Goal: Information Seeking & Learning: Find specific fact

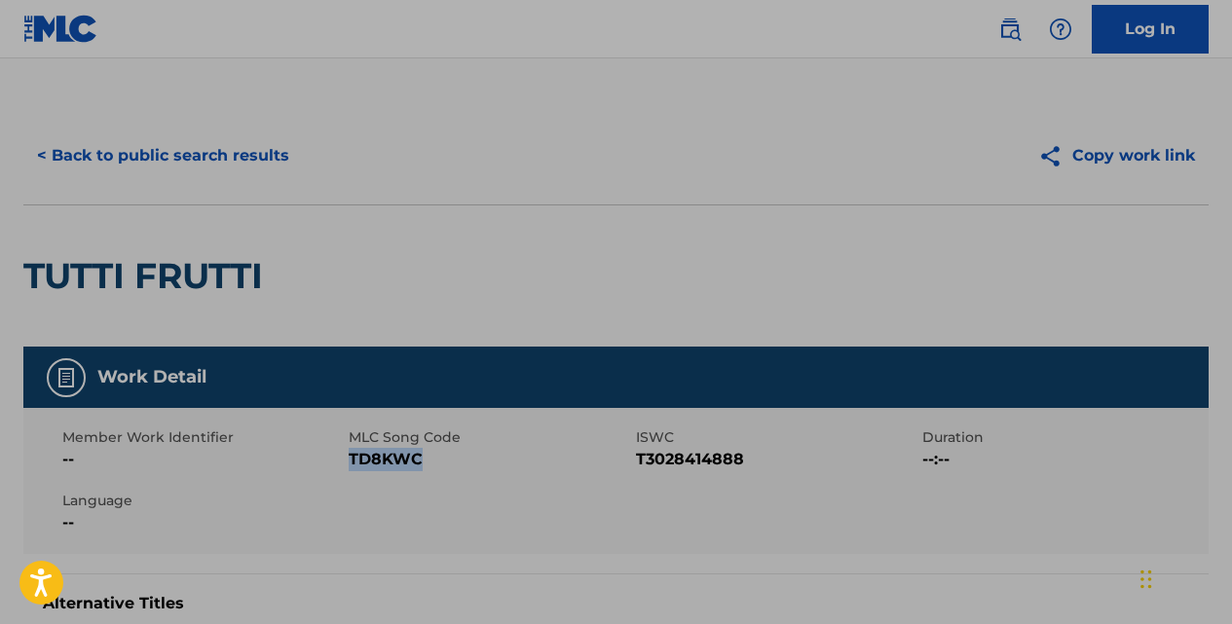
click at [262, 154] on button "< Back to public search results" at bounding box center [162, 155] width 279 height 49
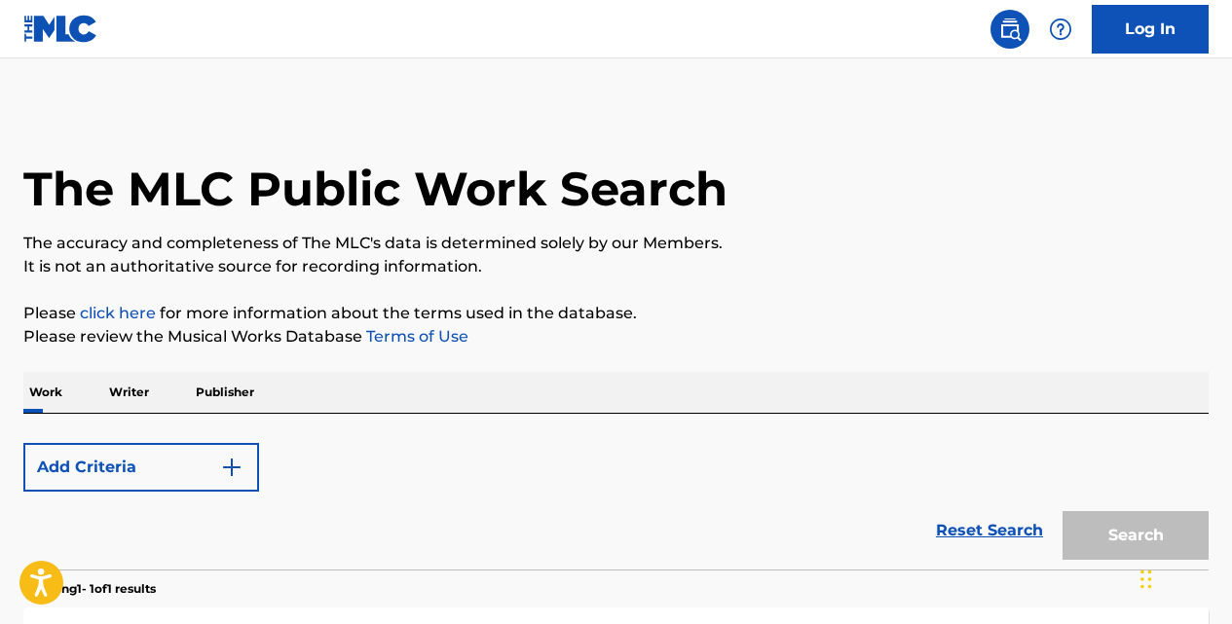
scroll to position [324, 0]
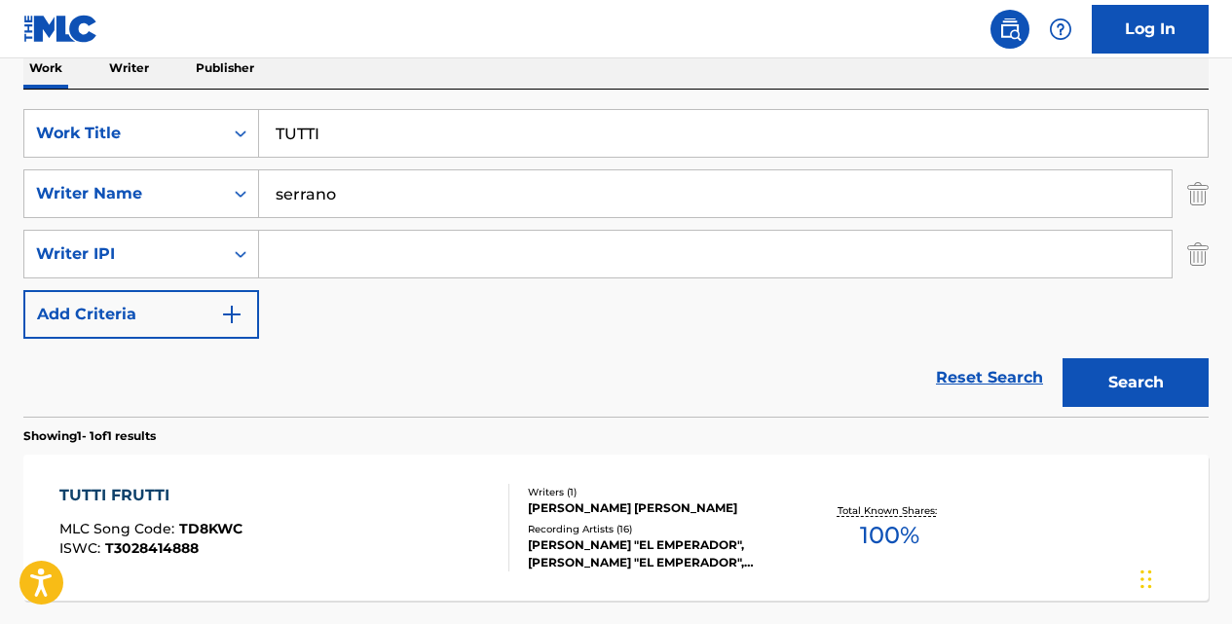
click at [370, 143] on input "TUTTI" at bounding box center [733, 133] width 949 height 47
type input "T"
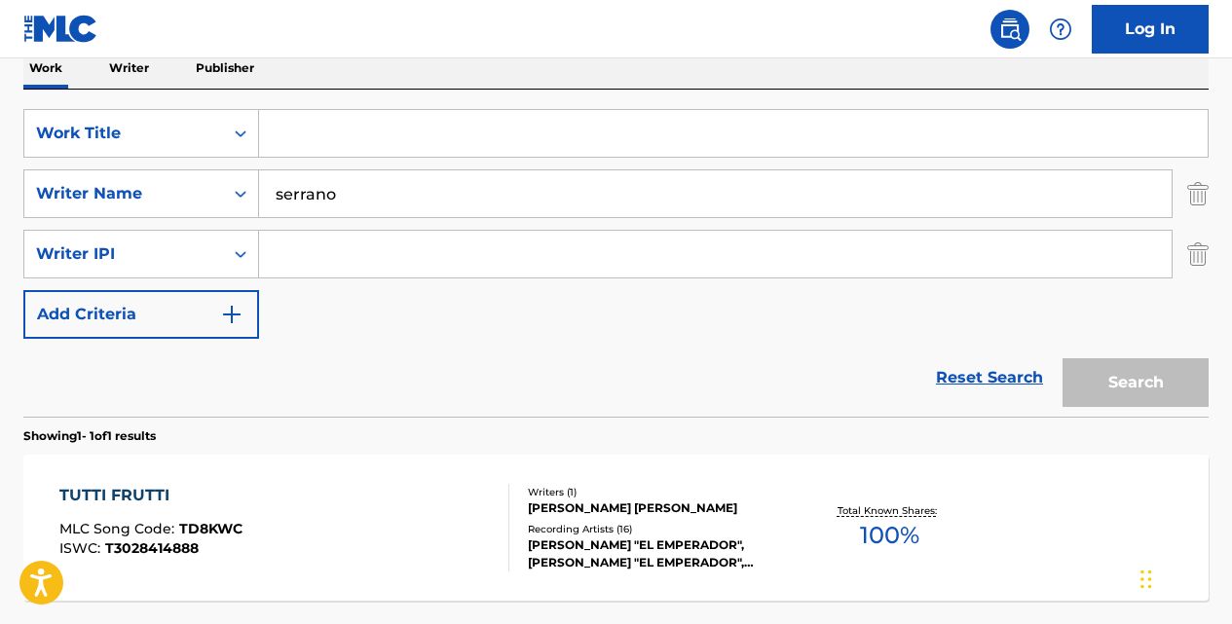
paste input "MIENTRAS VIVA"
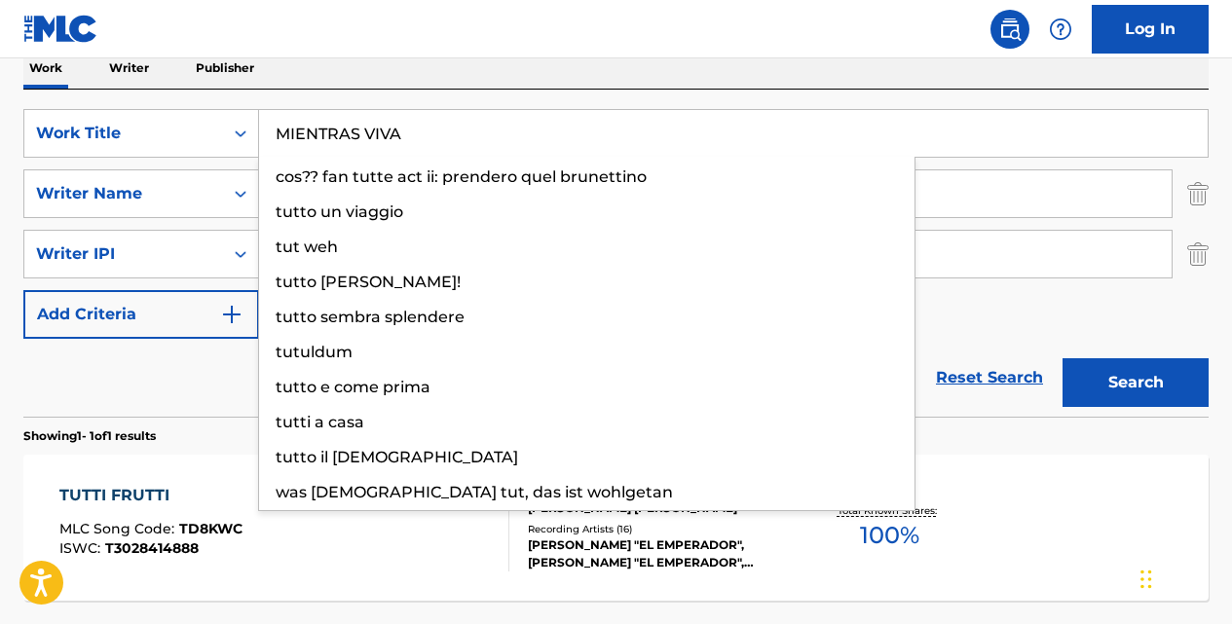
type input "MIENTRAS VIVA"
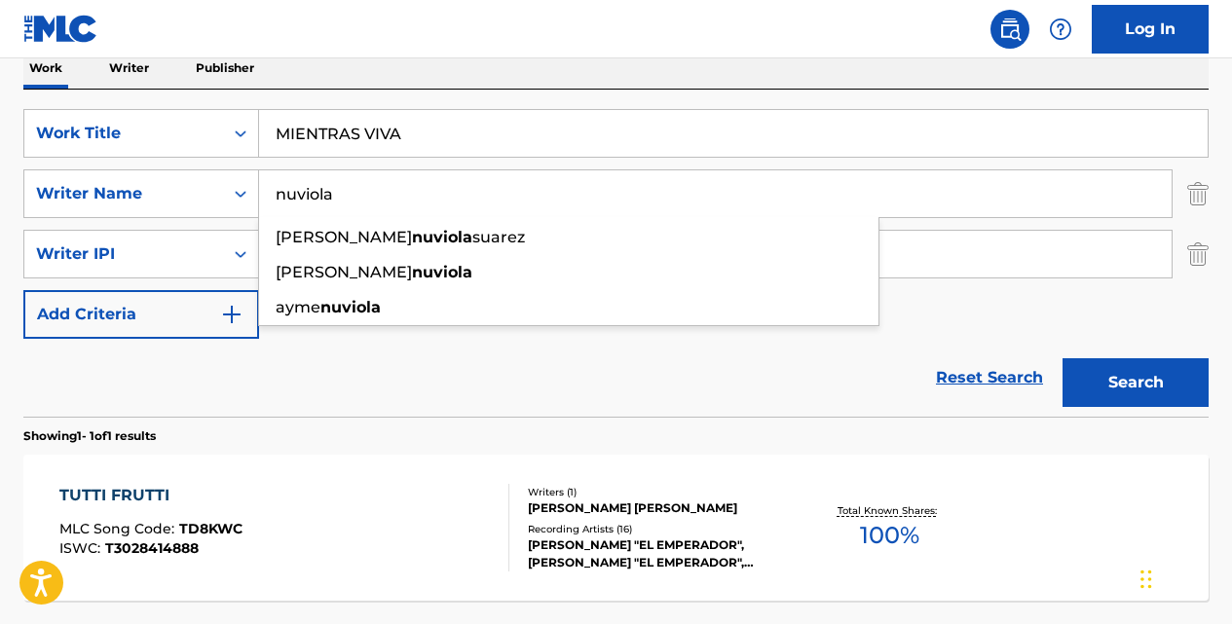
type input "nuviola"
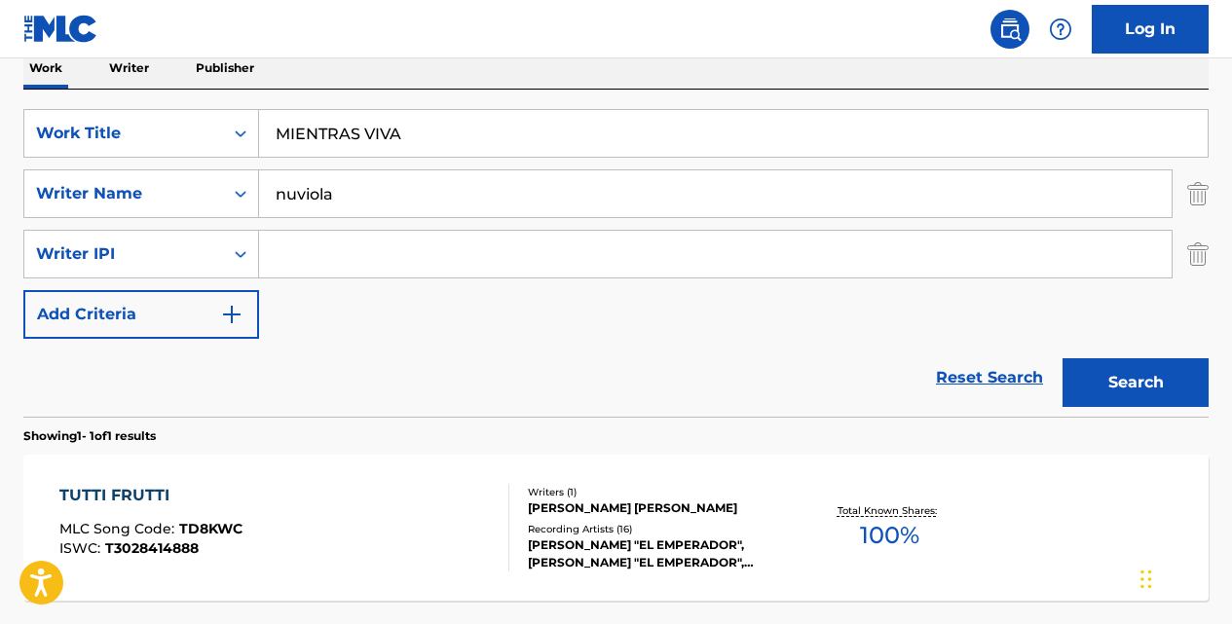
click at [1062, 358] on button "Search" at bounding box center [1135, 382] width 146 height 49
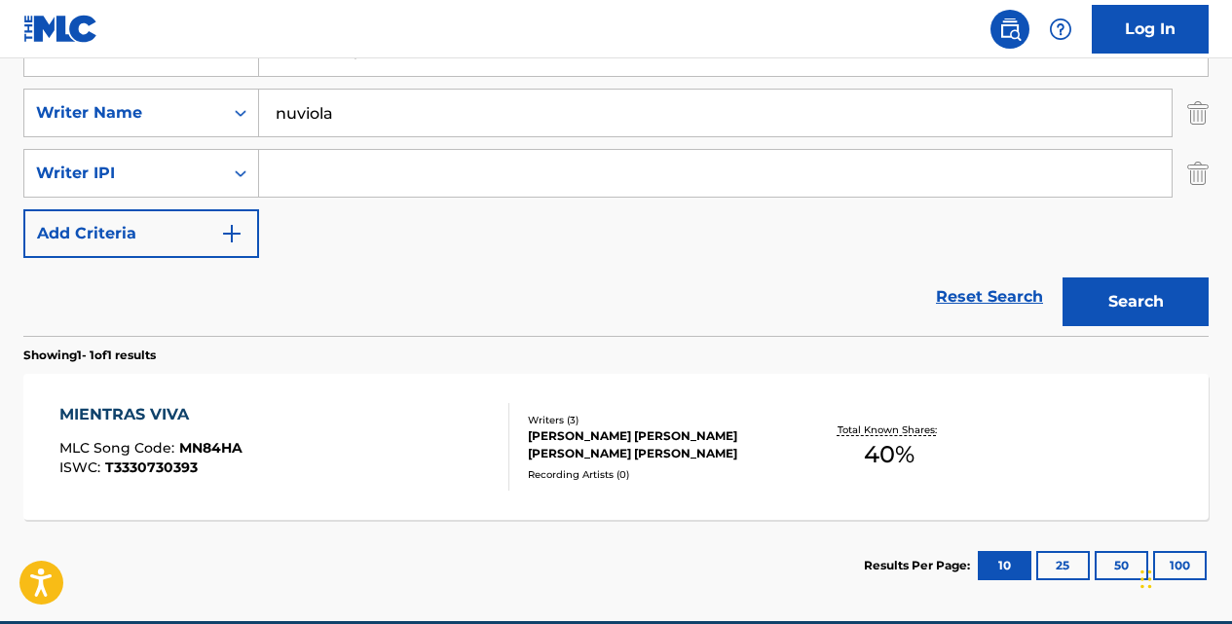
scroll to position [415, 0]
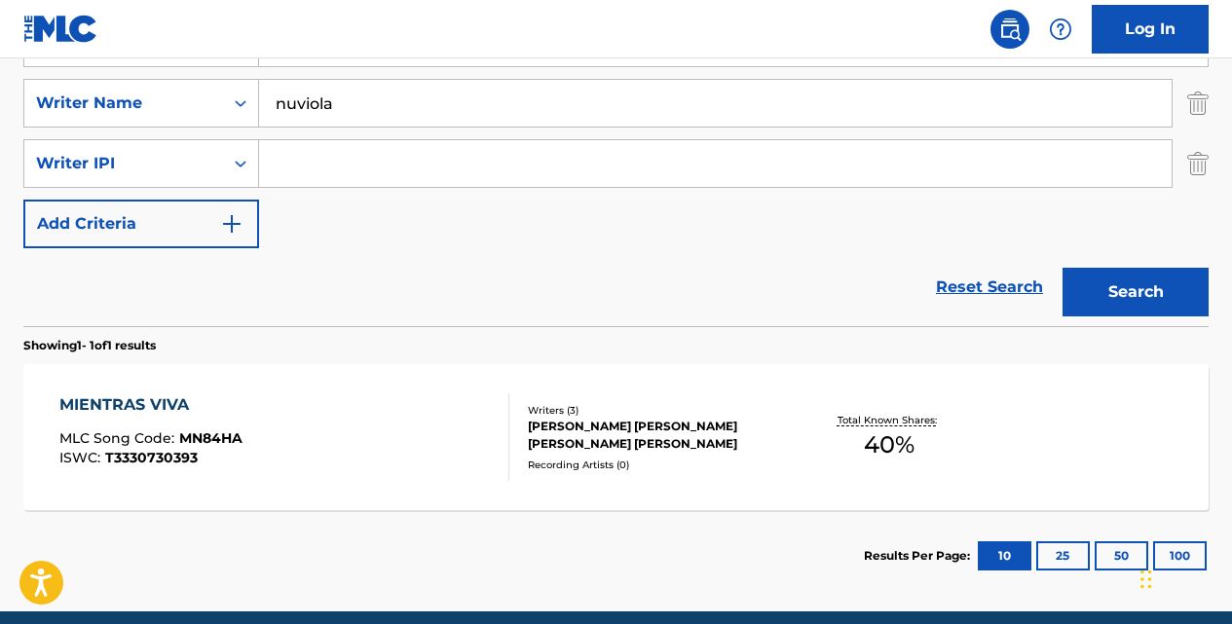
click at [165, 396] on div "MIENTRAS VIVA" at bounding box center [150, 404] width 183 height 23
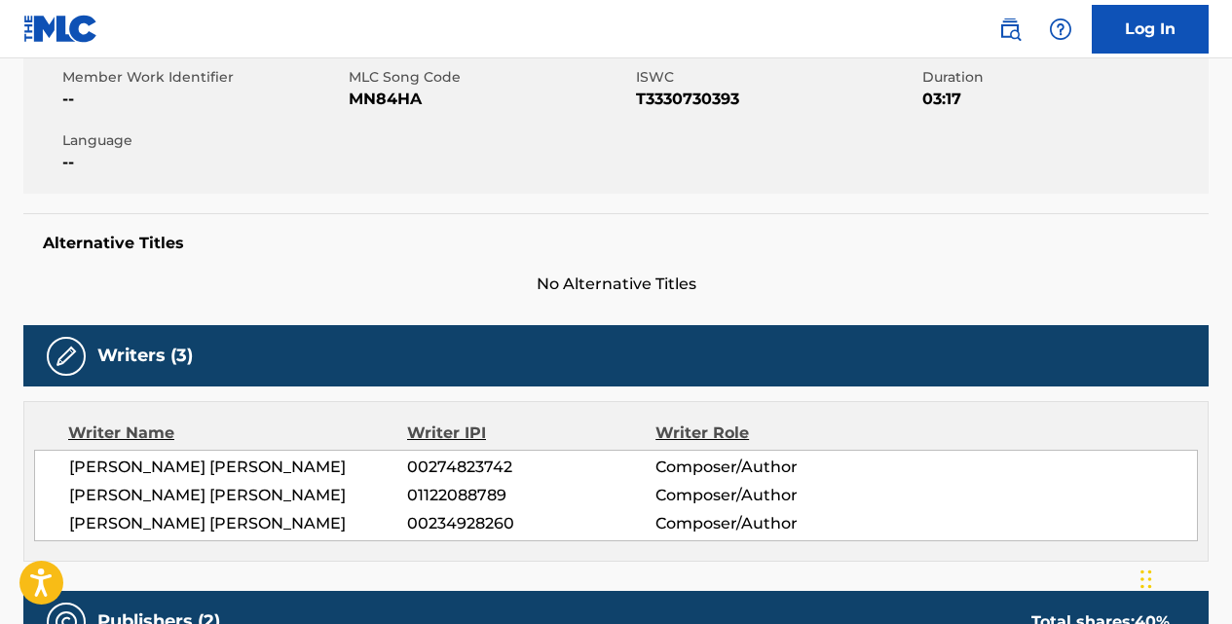
scroll to position [324, 0]
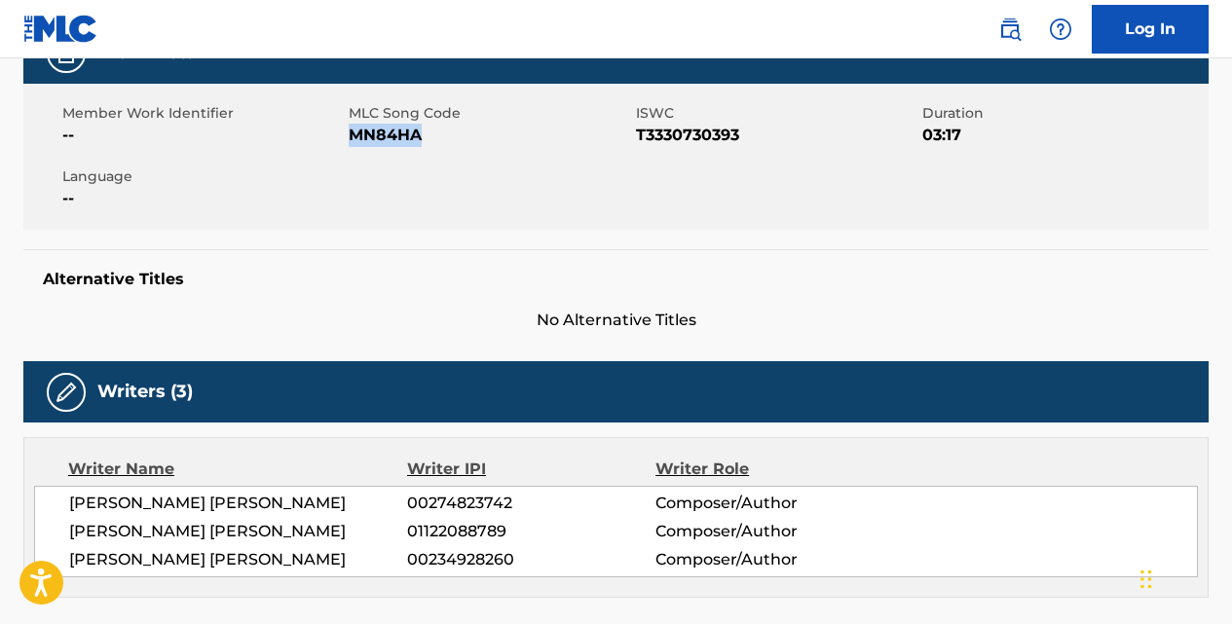
drag, startPoint x: 428, startPoint y: 132, endPoint x: 354, endPoint y: 132, distance: 74.0
click at [354, 132] on span "MN84HA" at bounding box center [489, 135] width 281 height 23
copy span "MN84HA"
